Goal: Transaction & Acquisition: Purchase product/service

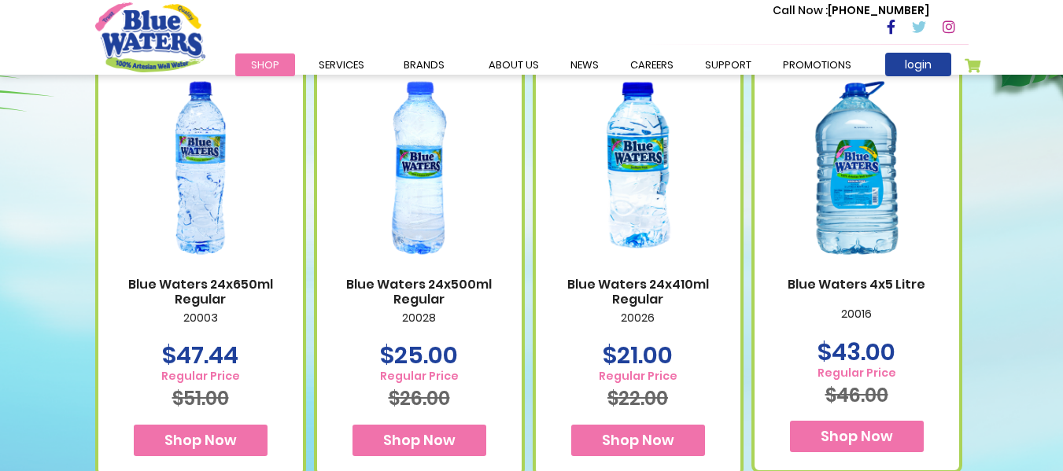
scroll to position [1259, 0]
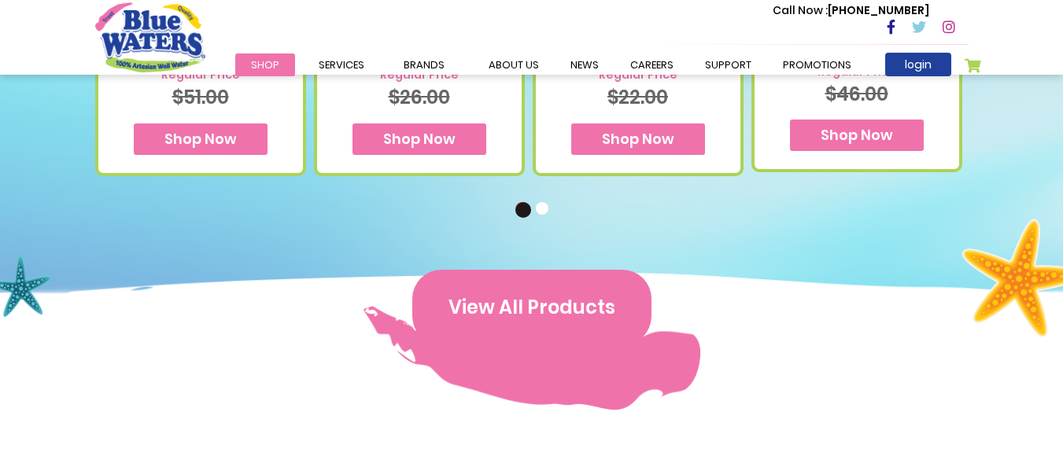
click at [501, 316] on button "View All Products" at bounding box center [531, 308] width 239 height 76
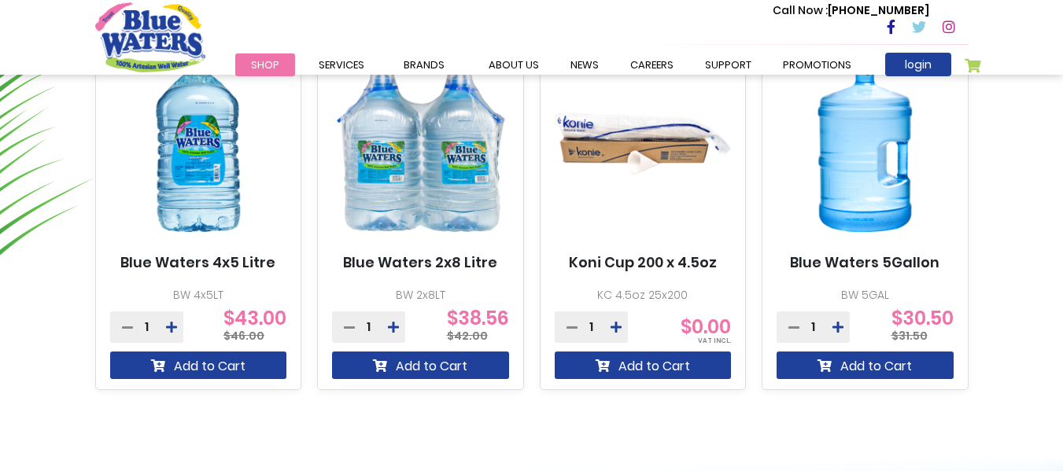
scroll to position [1023, 0]
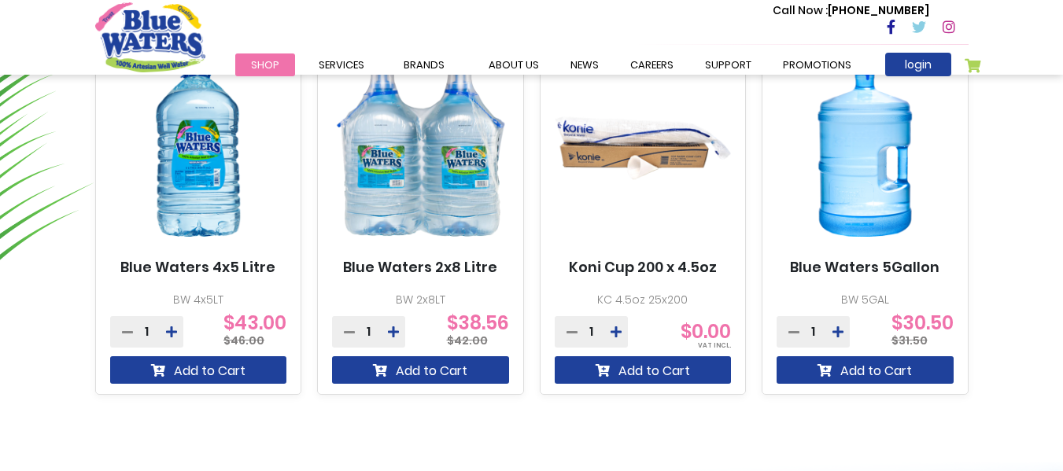
click at [840, 183] on img at bounding box center [865, 149] width 177 height 221
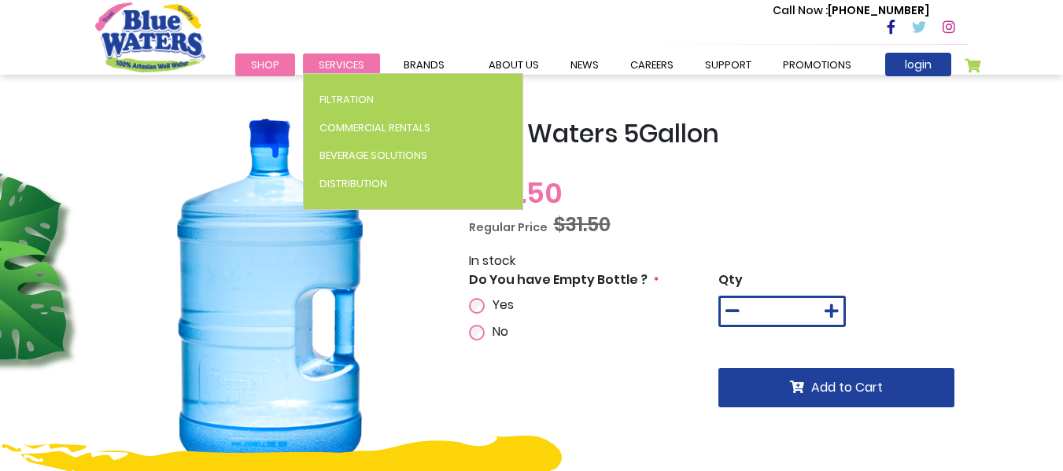
click at [353, 70] on span "Services" at bounding box center [342, 64] width 46 height 15
